Goal: Book appointment/travel/reservation

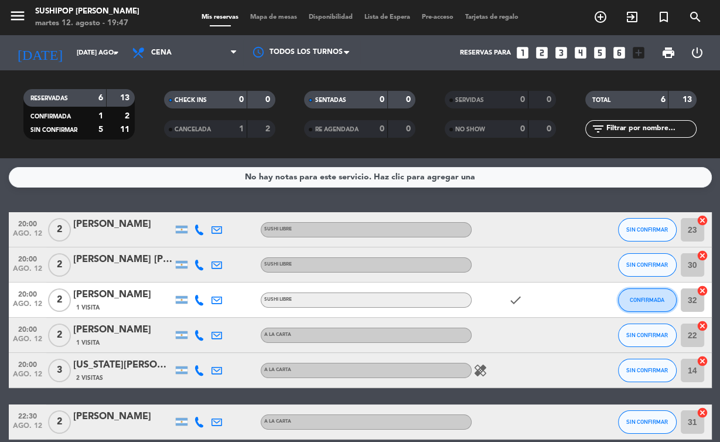
click at [639, 298] on span "CONFIRMADA" at bounding box center [647, 300] width 35 height 6
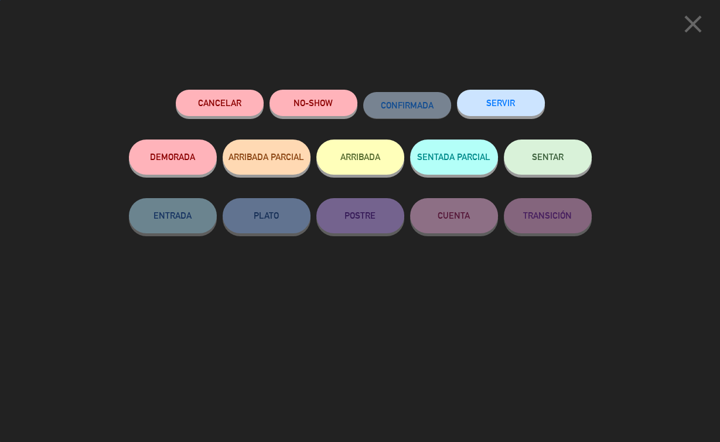
click at [516, 109] on button "SERVIR" at bounding box center [501, 103] width 88 height 26
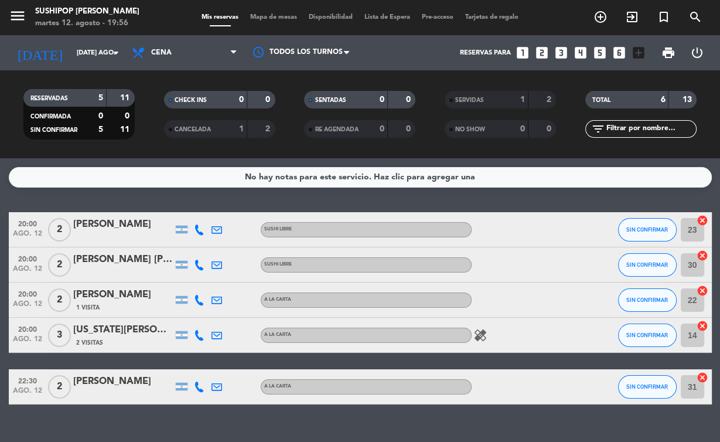
click at [342, 57] on div at bounding box center [301, 52] width 117 height 26
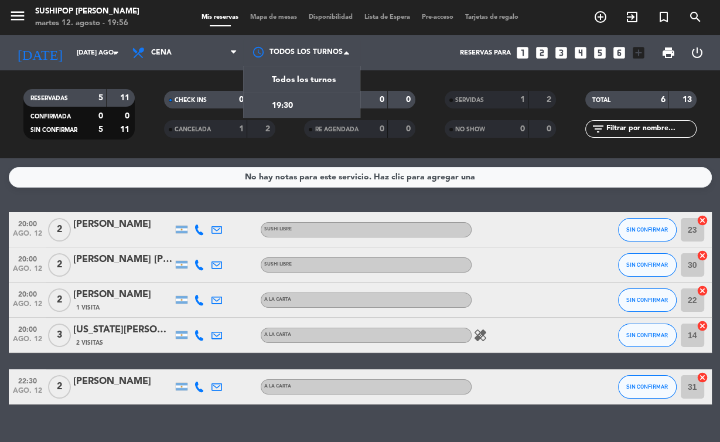
click at [431, 56] on div "Reservas para looks_one looks_two looks_3 looks_4 looks_5 looks_6 add_box" at bounding box center [508, 52] width 286 height 35
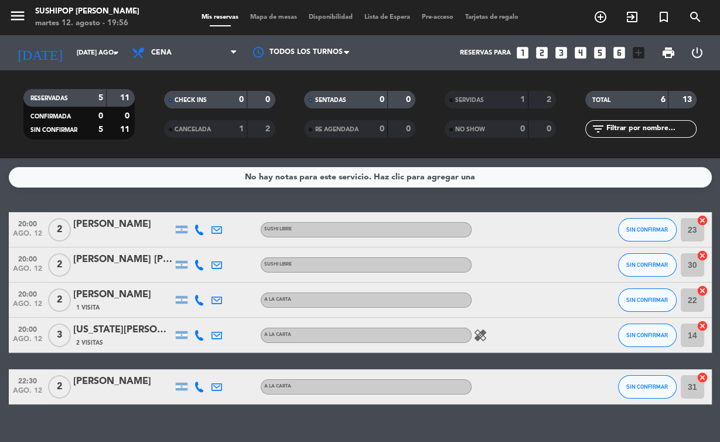
click at [560, 55] on icon "looks_3" at bounding box center [561, 52] width 15 height 15
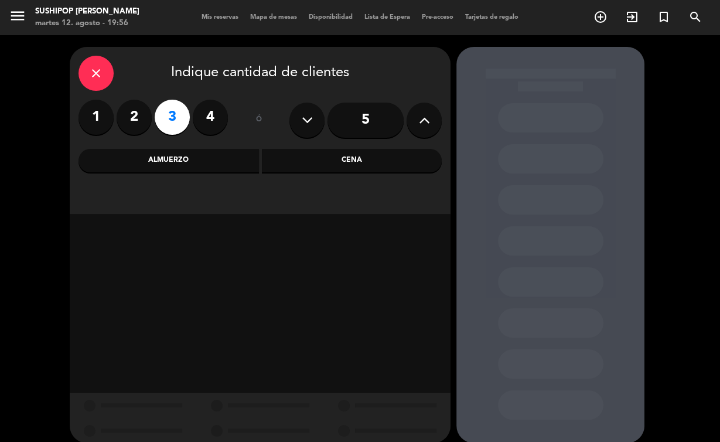
click at [359, 166] on div "Cena" at bounding box center [352, 160] width 181 height 23
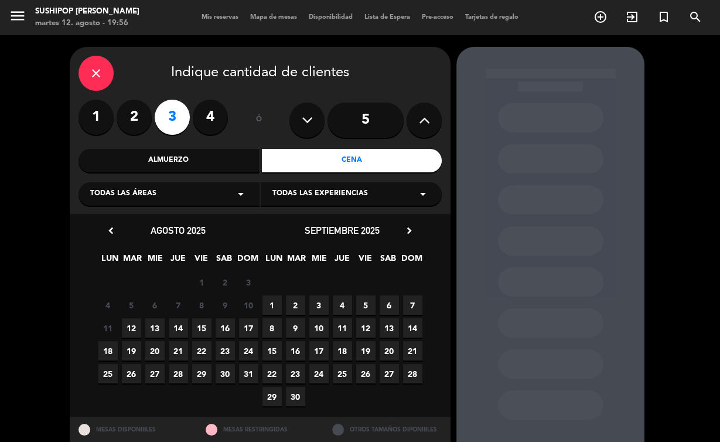
scroll to position [36, 0]
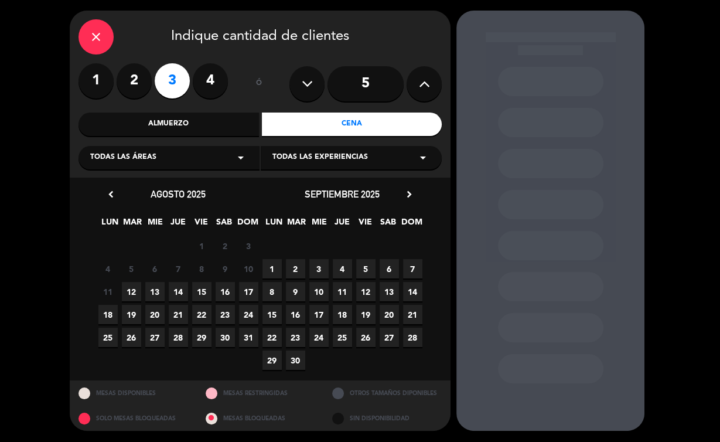
click at [134, 289] on span "12" at bounding box center [131, 291] width 19 height 19
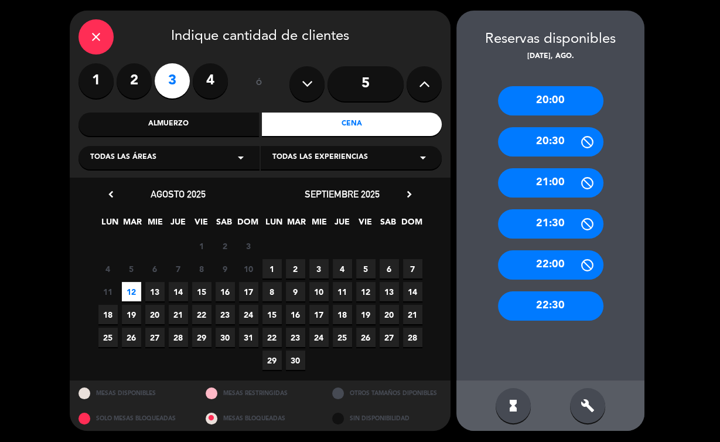
click at [542, 305] on div "22:30" at bounding box center [550, 305] width 105 height 29
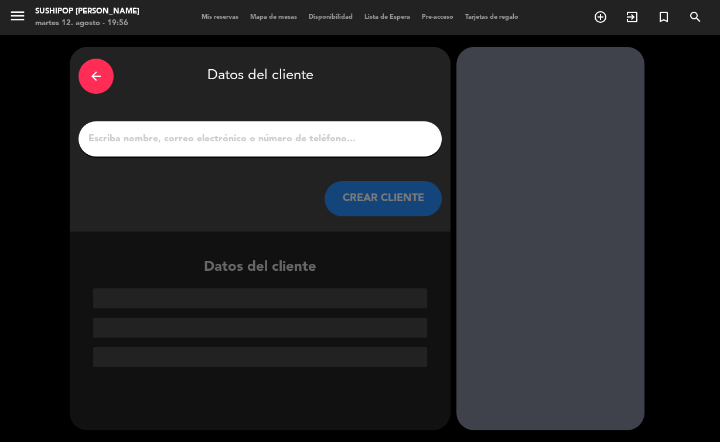
scroll to position [0, 0]
click at [264, 136] on input "1" at bounding box center [260, 139] width 346 height 16
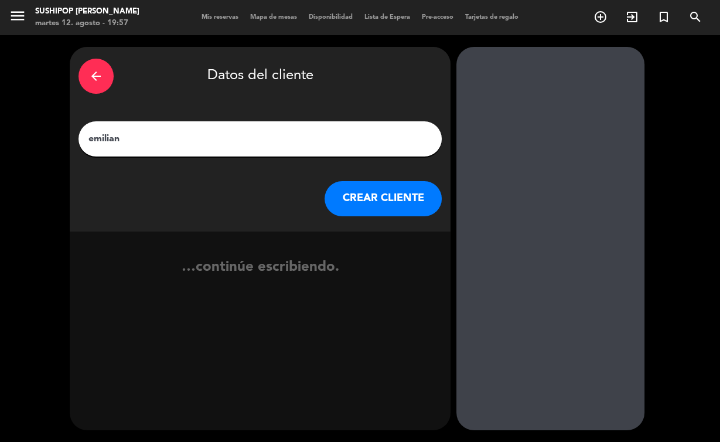
type input "[PERSON_NAME]"
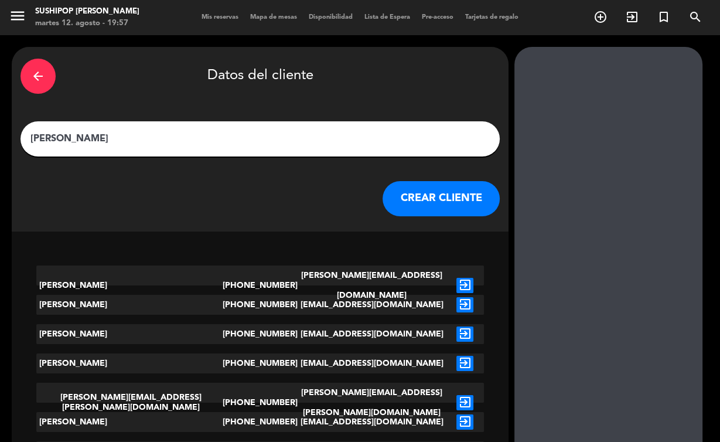
click at [393, 199] on button "CREAR CLIENTE" at bounding box center [441, 198] width 117 height 35
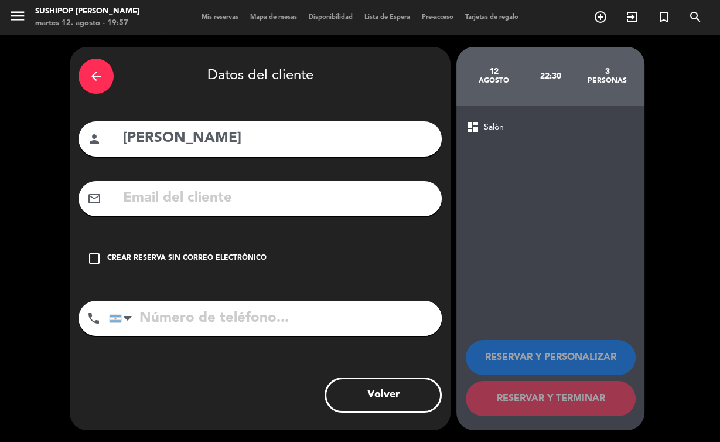
click at [475, 130] on span "dashboard" at bounding box center [473, 127] width 14 height 14
click at [101, 257] on icon "check_box_outline_blank" at bounding box center [94, 258] width 14 height 14
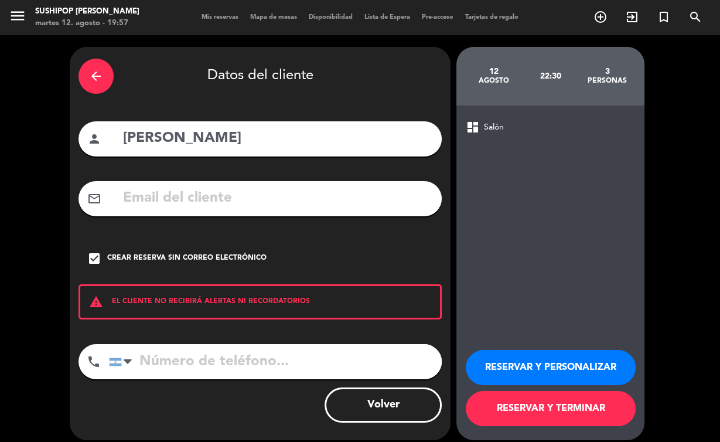
click at [571, 408] on button "RESERVAR Y TERMINAR" at bounding box center [551, 408] width 170 height 35
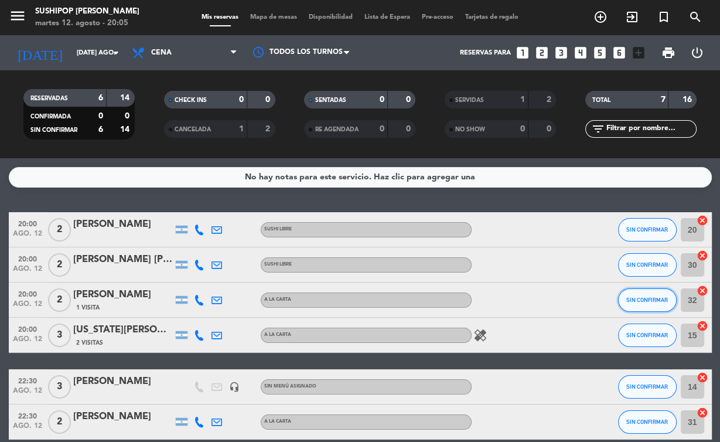
click at [652, 297] on span "SIN CONFIRMAR" at bounding box center [647, 300] width 42 height 6
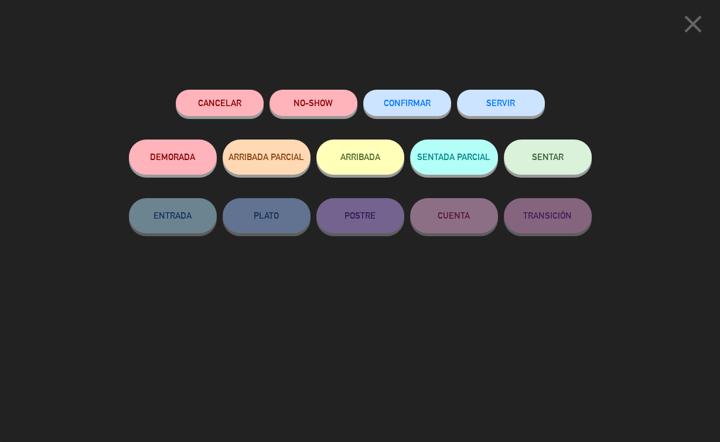
click at [500, 105] on button "SERVIR" at bounding box center [501, 103] width 88 height 26
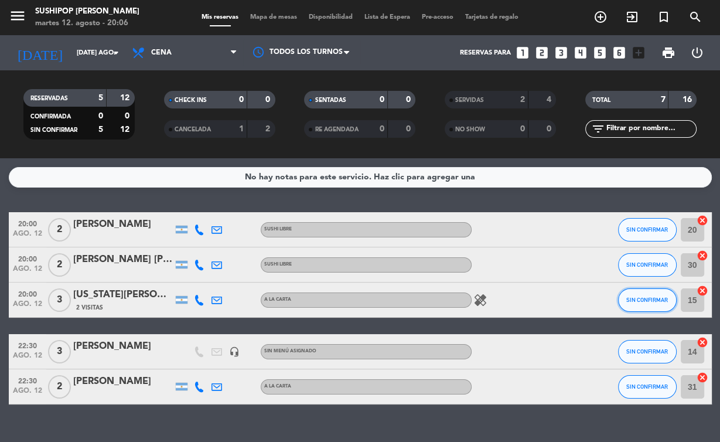
click at [634, 301] on span "SIN CONFIRMAR" at bounding box center [647, 300] width 42 height 6
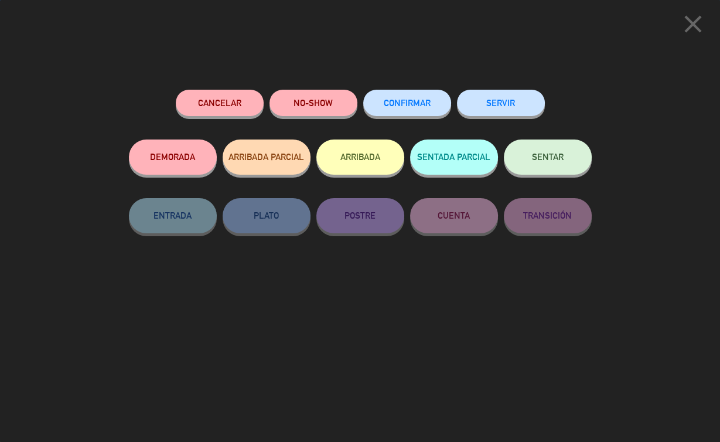
click at [512, 105] on button "SERVIR" at bounding box center [501, 103] width 88 height 26
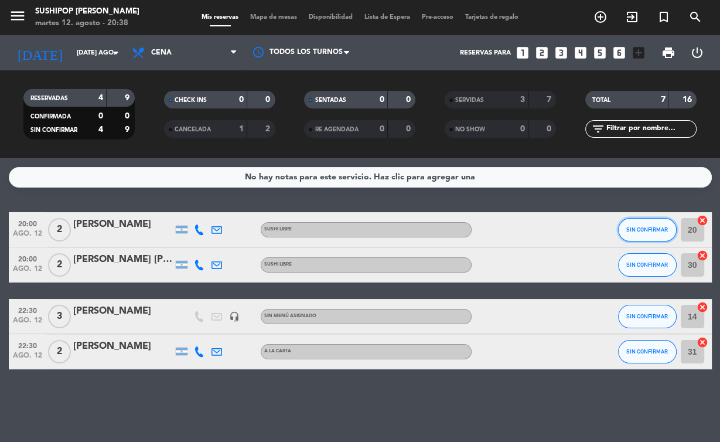
click at [641, 226] on span "SIN CONFIRMAR" at bounding box center [647, 229] width 42 height 6
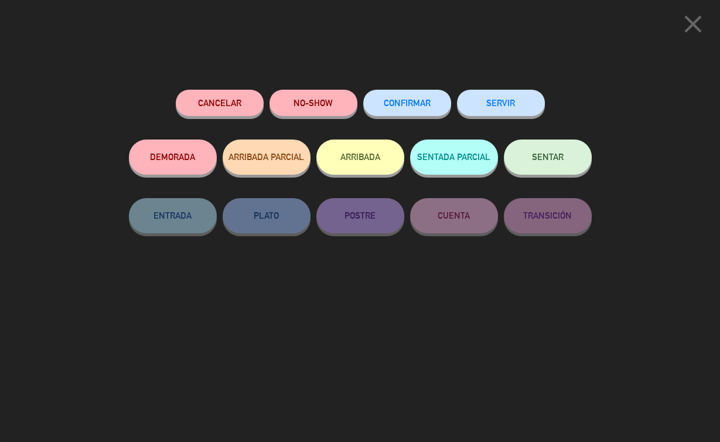
click at [343, 106] on button "NO-SHOW" at bounding box center [314, 103] width 88 height 26
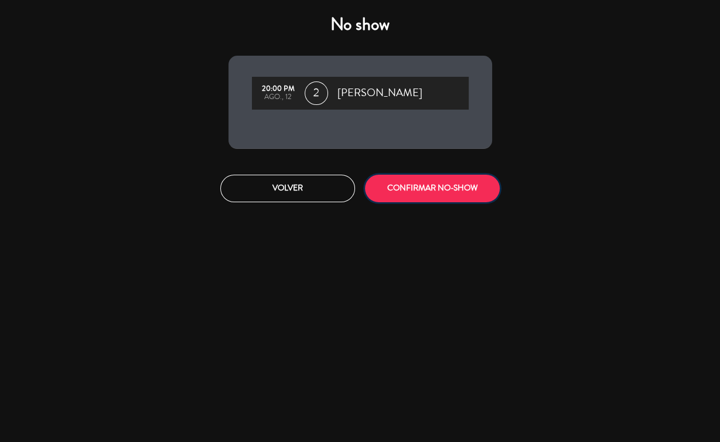
click at [446, 196] on button "CONFIRMAR NO-SHOW" at bounding box center [432, 189] width 135 height 28
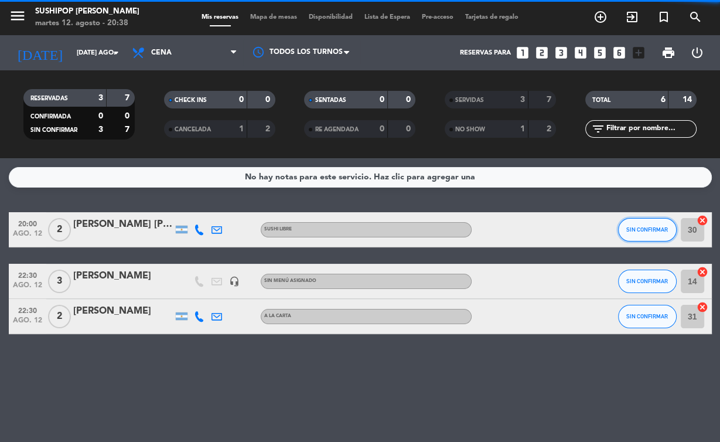
click at [651, 231] on span "SIN CONFIRMAR" at bounding box center [647, 229] width 42 height 6
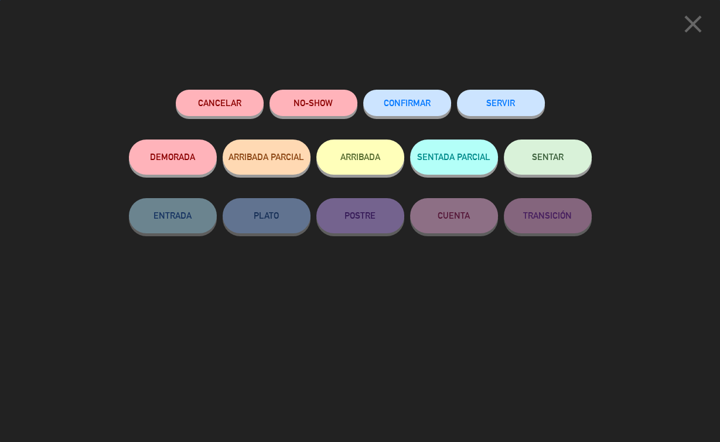
click at [331, 105] on button "NO-SHOW" at bounding box center [314, 103] width 88 height 26
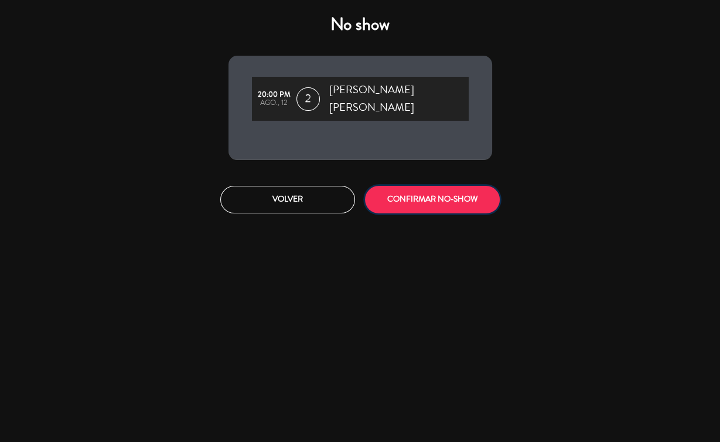
click at [449, 188] on button "CONFIRMAR NO-SHOW" at bounding box center [432, 200] width 135 height 28
